Goal: Task Accomplishment & Management: Use online tool/utility

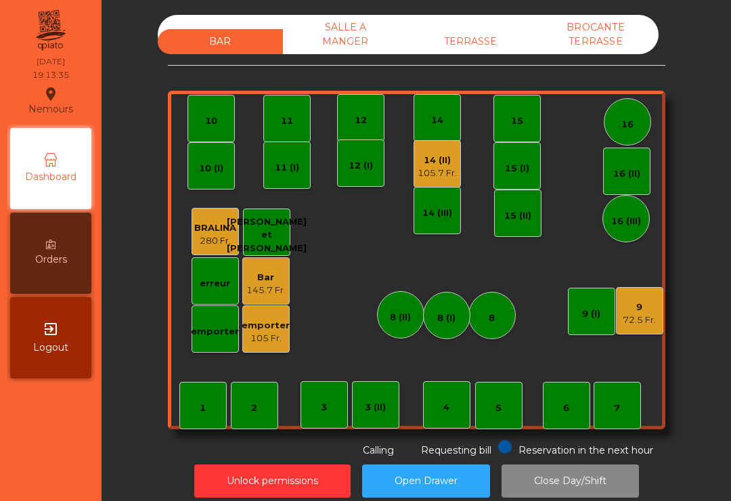
click at [357, 131] on div "12" at bounding box center [360, 117] width 47 height 47
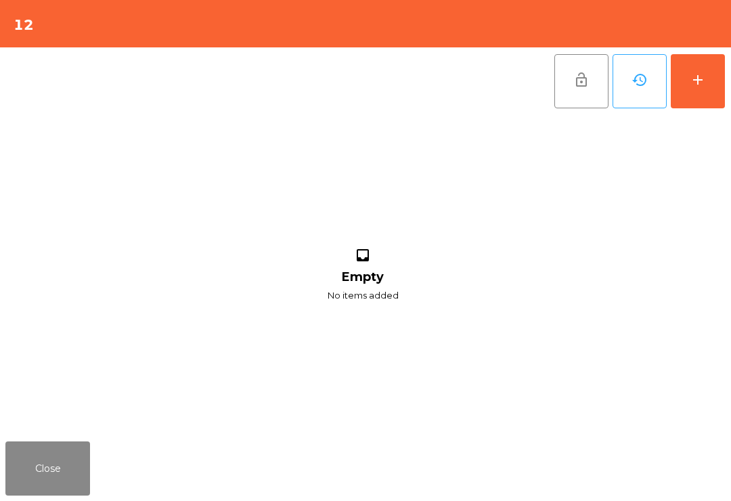
click at [705, 81] on div "add" at bounding box center [698, 80] width 16 height 16
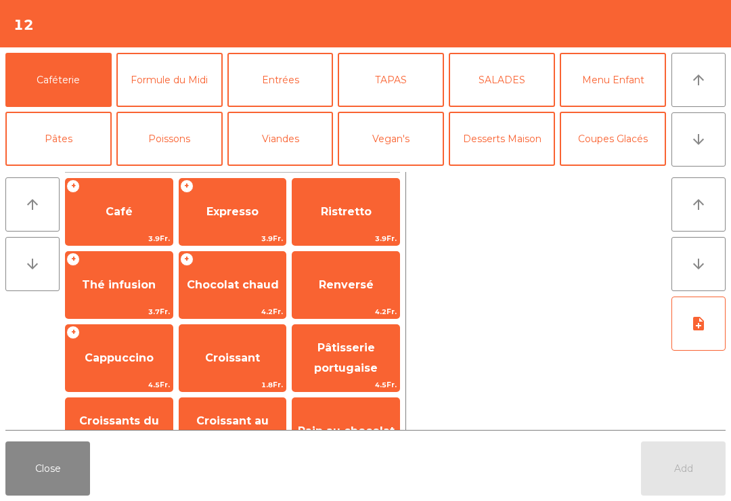
click at [718, 148] on button "arrow_downward" at bounding box center [699, 139] width 54 height 54
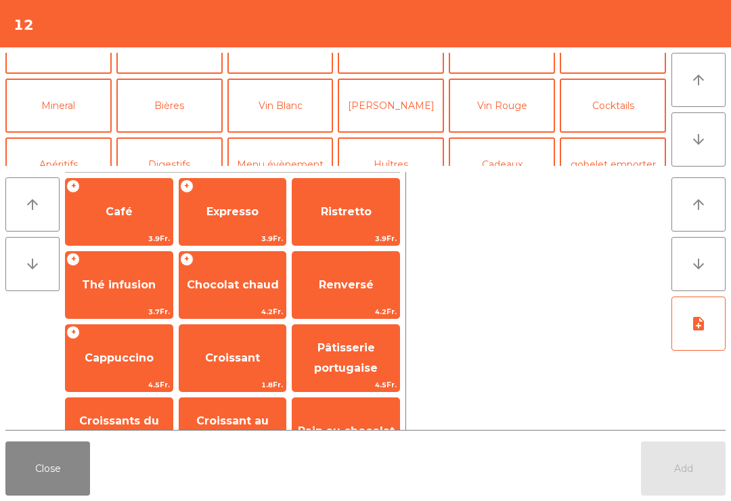
scroll to position [118, 0]
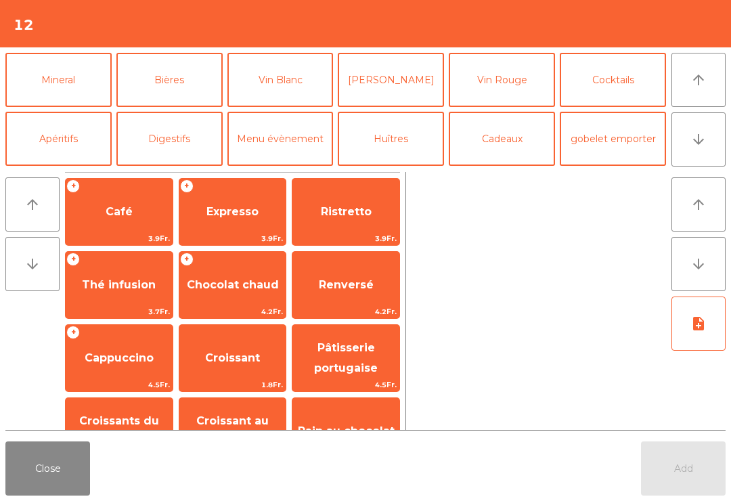
click at [54, 87] on button "Mineral" at bounding box center [58, 80] width 106 height 54
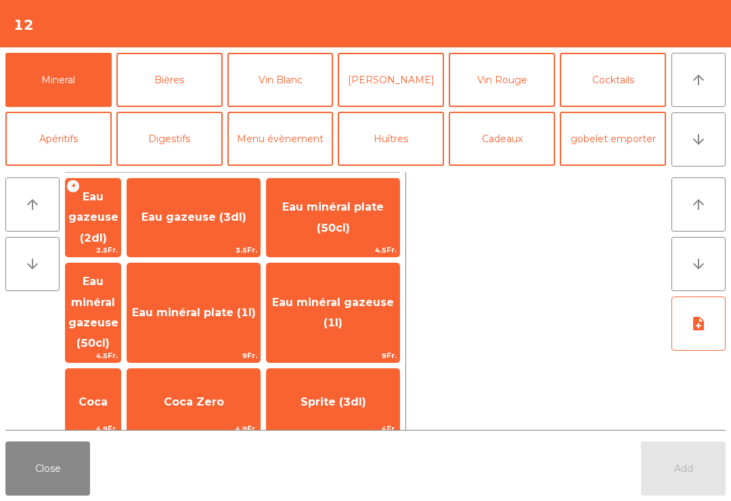
click at [360, 200] on span "Eau minéral plate (50cl)" at bounding box center [333, 216] width 102 height 33
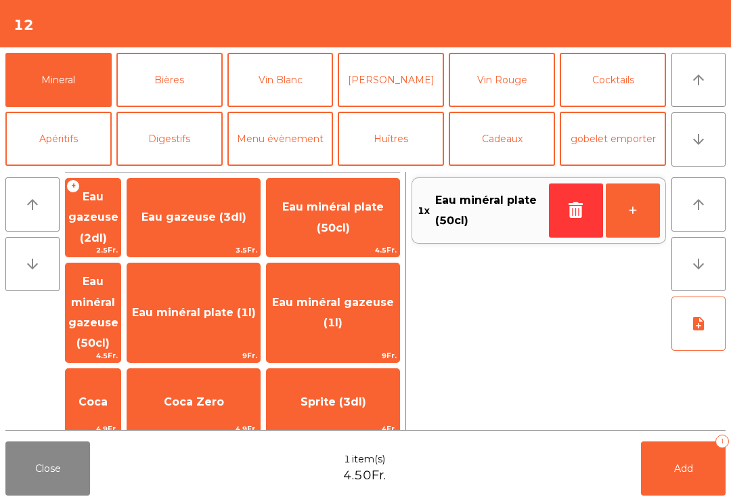
click at [217, 85] on button "Bières" at bounding box center [169, 80] width 106 height 54
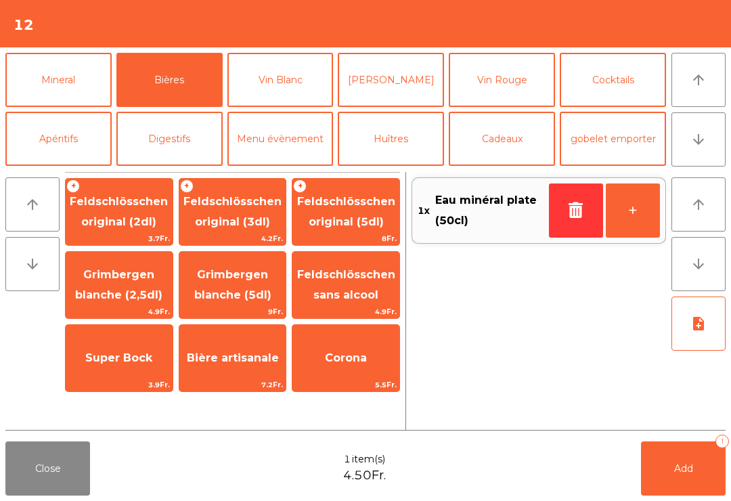
click at [348, 228] on span "Feldschlösschen original (5dl)" at bounding box center [346, 211] width 98 height 33
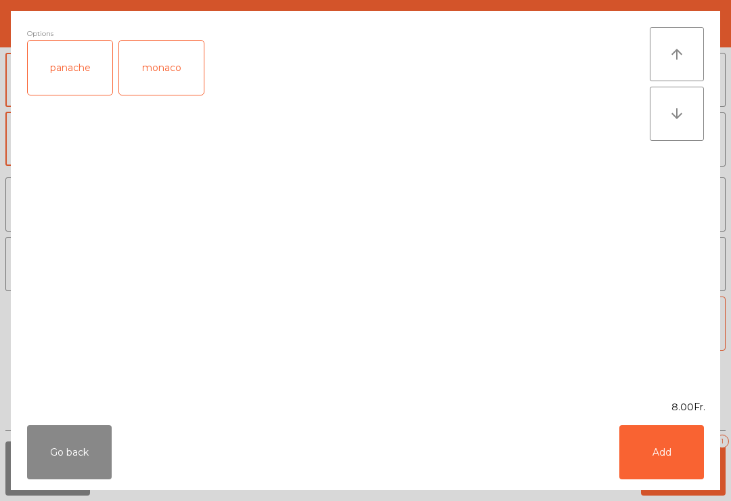
click at [682, 468] on button "Add" at bounding box center [661, 452] width 85 height 54
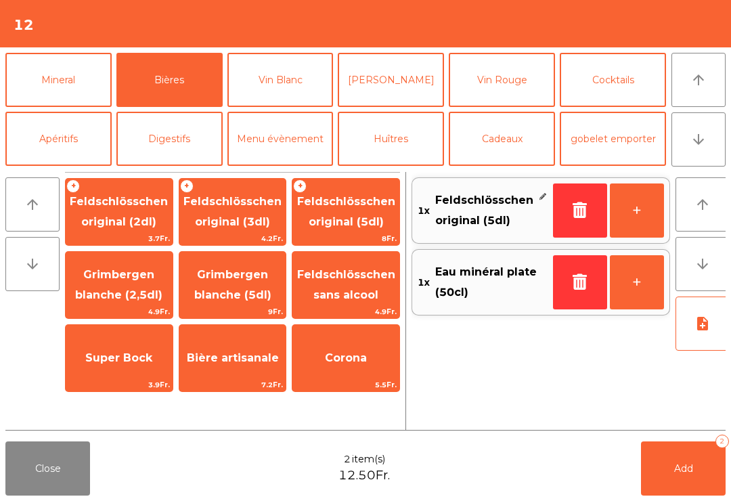
click at [682, 467] on span "Add" at bounding box center [683, 468] width 19 height 12
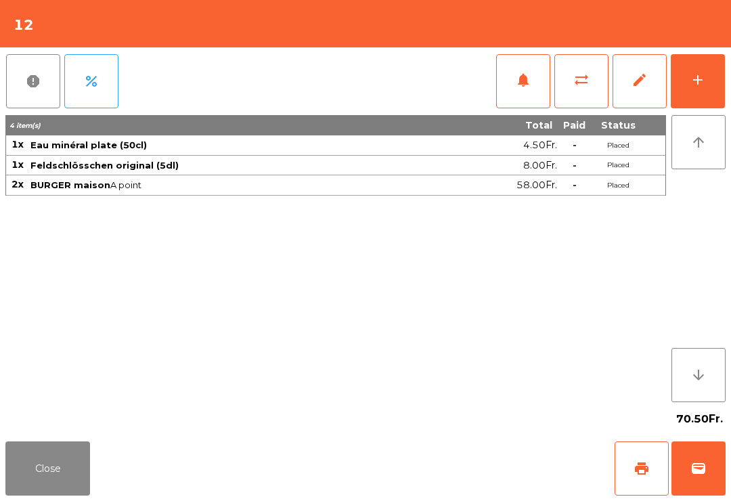
click at [86, 470] on button "Close" at bounding box center [47, 468] width 85 height 54
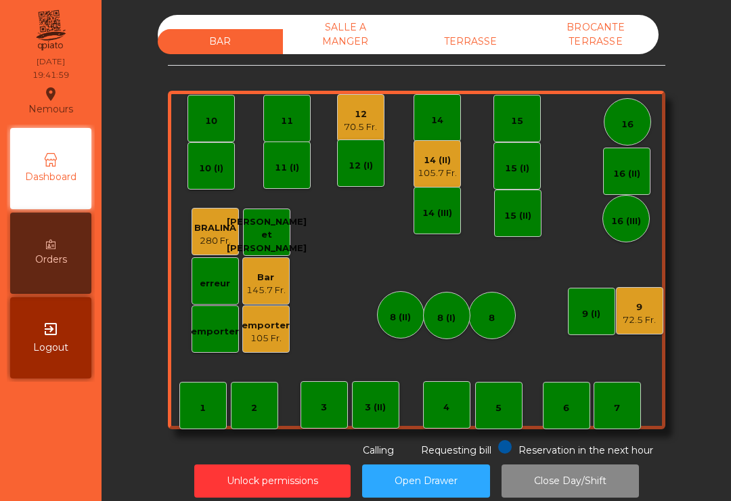
click at [257, 336] on div "105 Fr." at bounding box center [266, 339] width 48 height 14
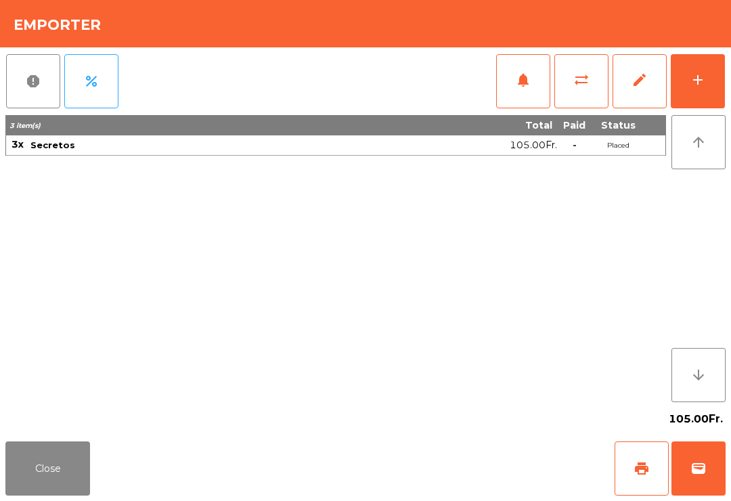
click at [571, 84] on button "sync_alt" at bounding box center [581, 81] width 54 height 54
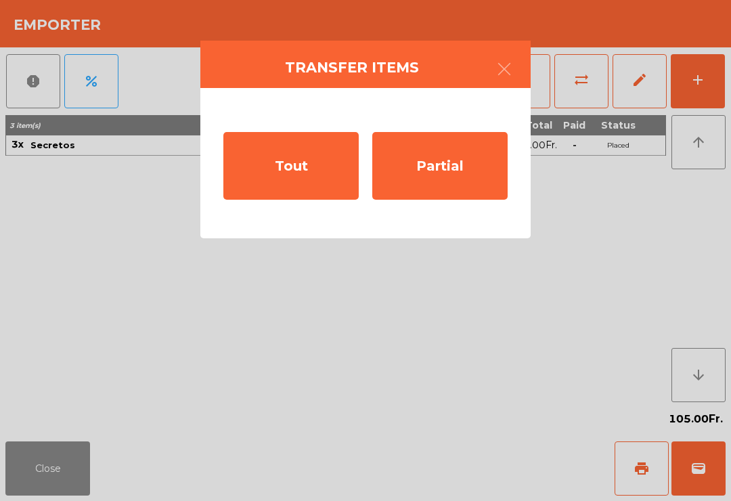
click at [280, 175] on div "Tout" at bounding box center [290, 166] width 135 height 68
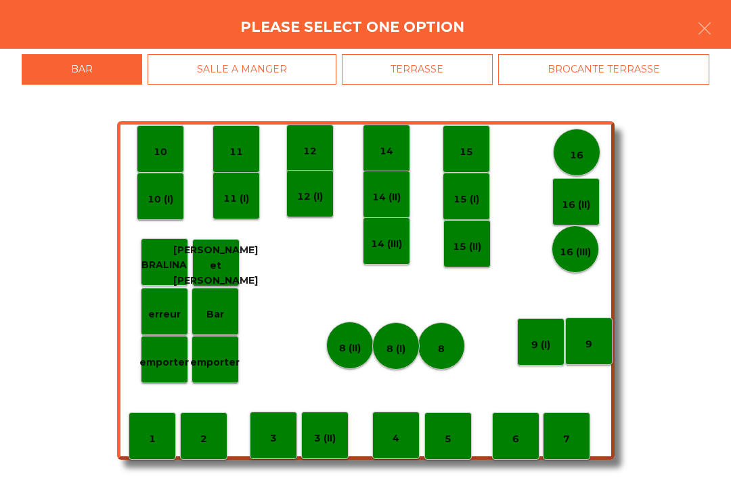
click at [572, 72] on div "BROCANTE TERRASSE" at bounding box center [603, 69] width 211 height 30
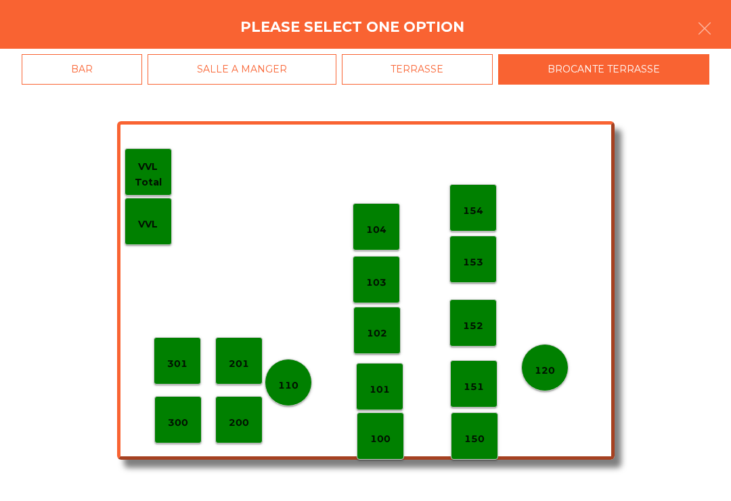
click at [383, 339] on p "102" at bounding box center [377, 334] width 20 height 16
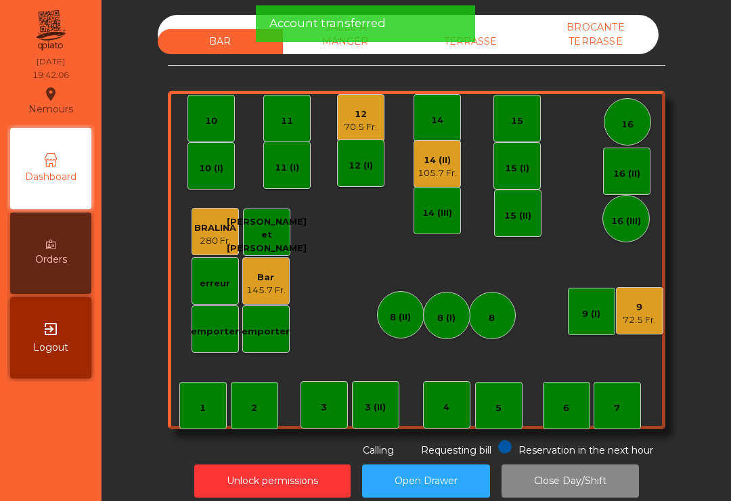
scroll to position [11, 0]
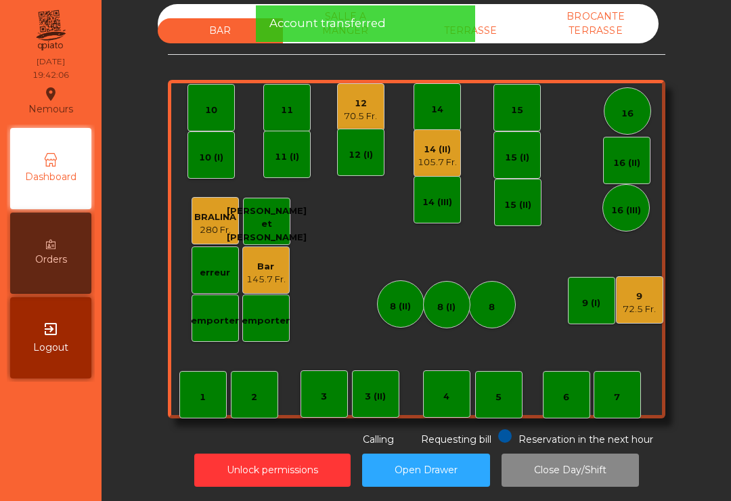
click at [636, 304] on div "72.5 Fr." at bounding box center [639, 310] width 33 height 14
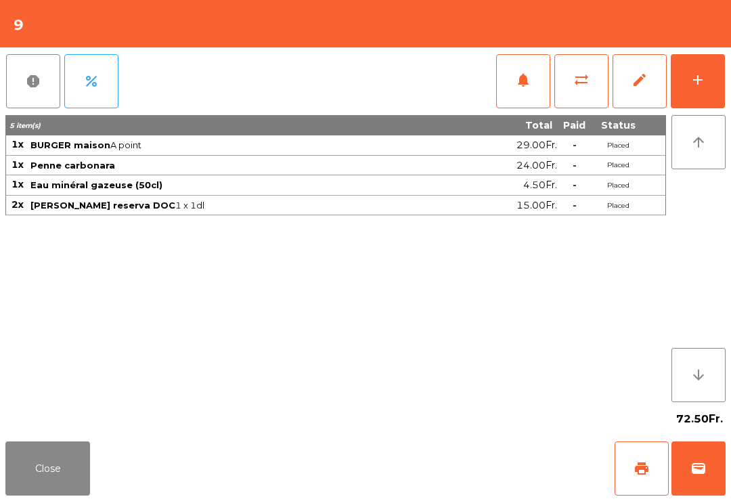
click at [630, 479] on button "print" at bounding box center [642, 468] width 54 height 54
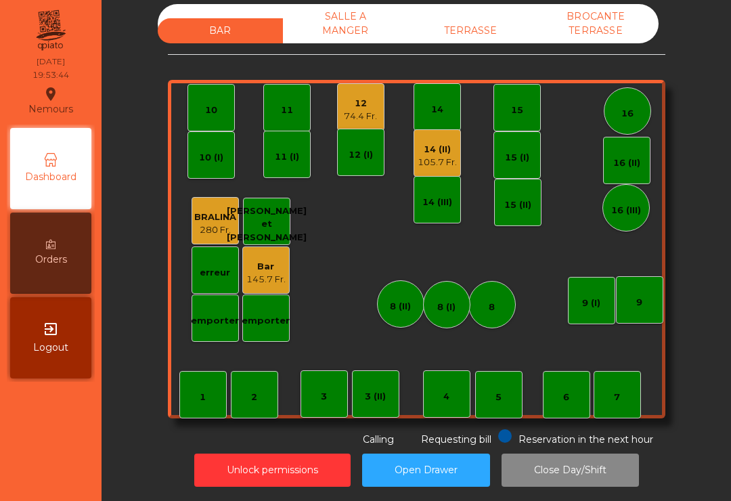
click at [372, 106] on div "12" at bounding box center [360, 104] width 33 height 14
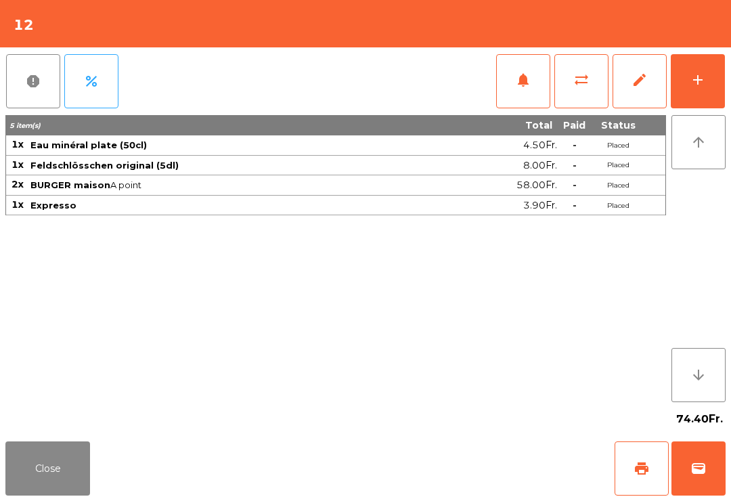
click at [642, 471] on span "print" at bounding box center [642, 468] width 16 height 16
